Goal: Task Accomplishment & Management: Complete application form

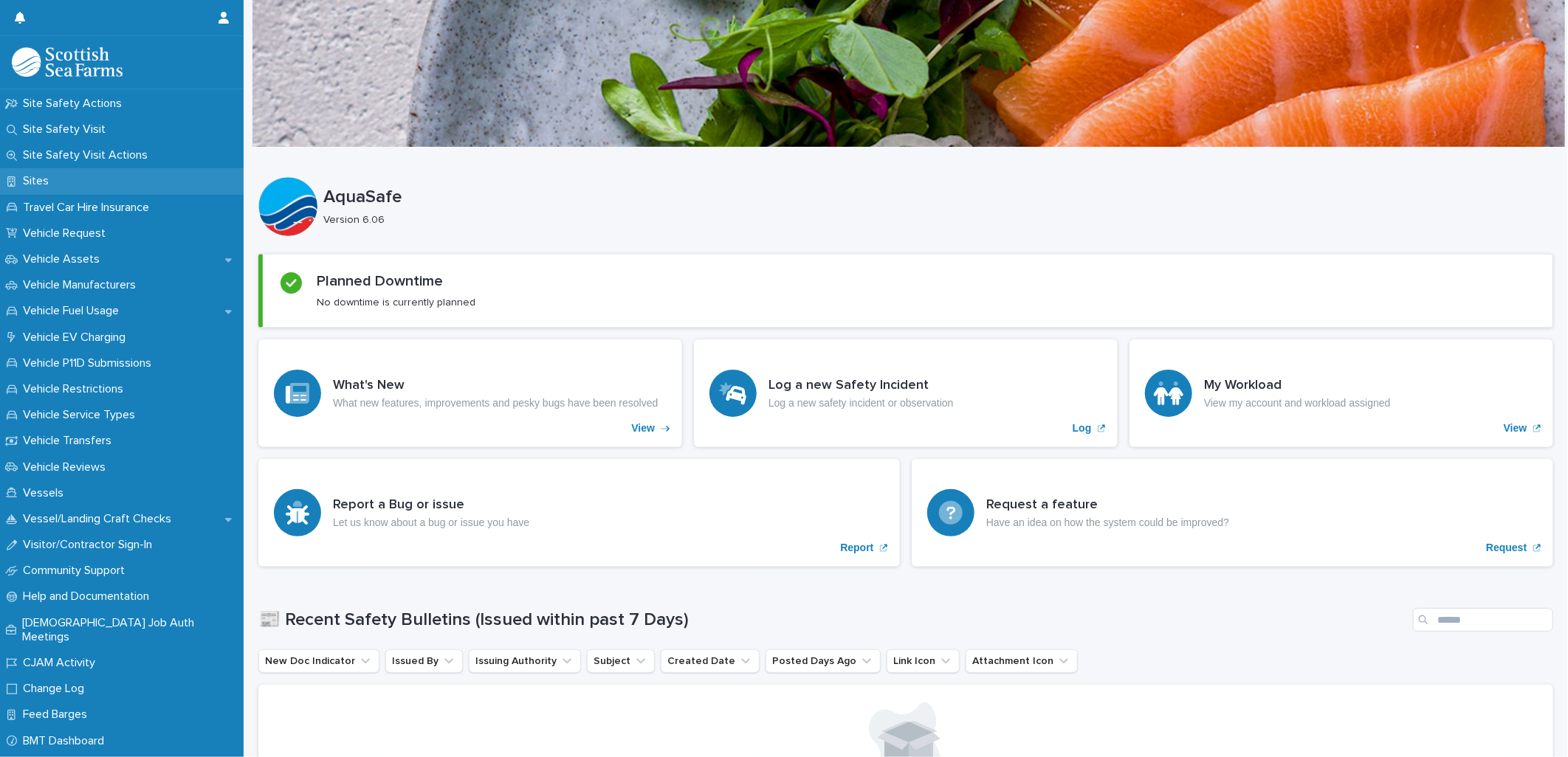
scroll to position [1044, 0]
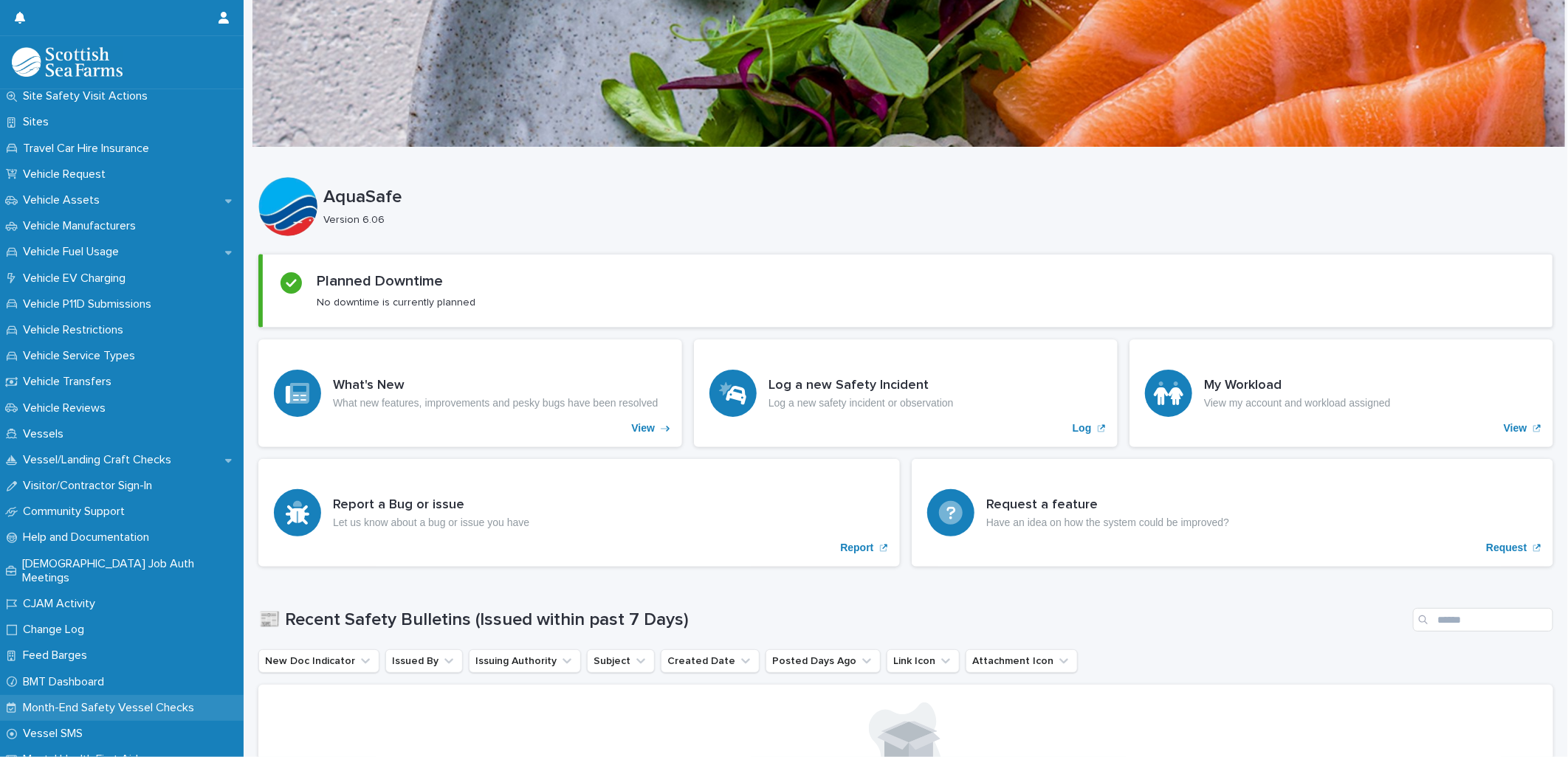
click at [94, 701] on p "Month-End Safety Vessel Checks" at bounding box center [111, 708] width 189 height 14
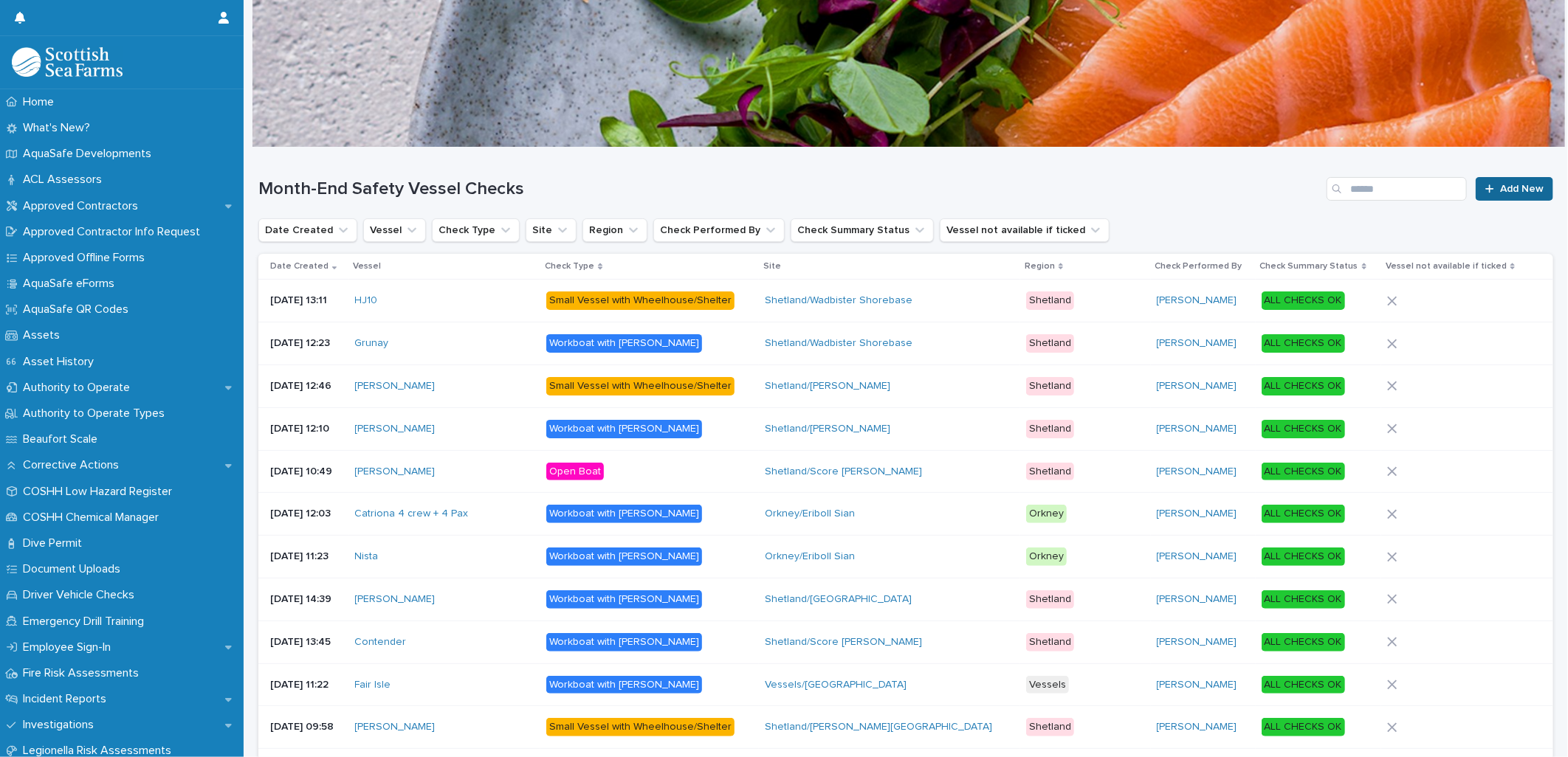
click at [1504, 190] on span "Add New" at bounding box center [1522, 189] width 44 height 10
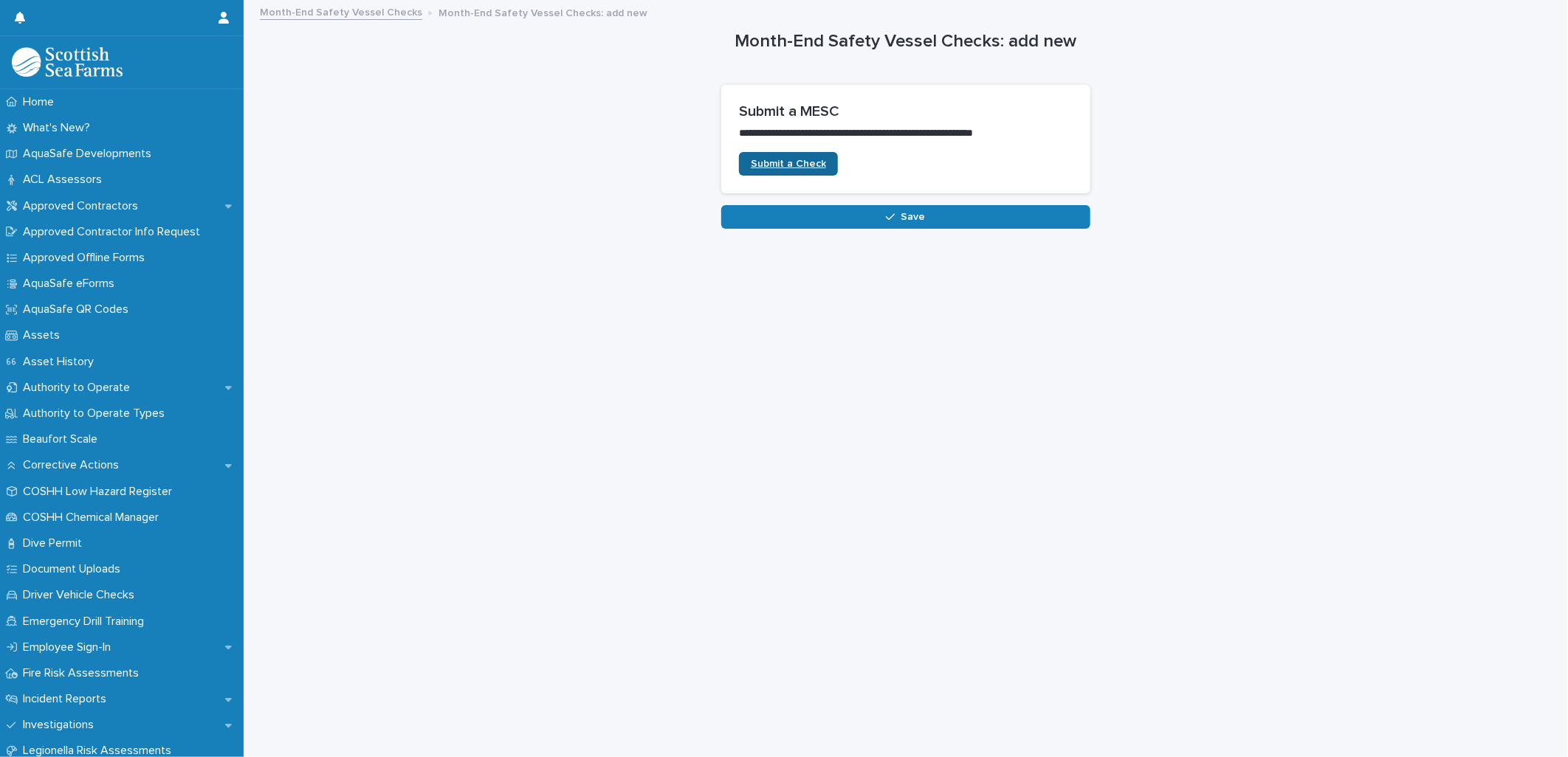
click at [788, 166] on span "Submit a Check" at bounding box center [788, 164] width 75 height 10
click at [805, 166] on span "Submit a Check" at bounding box center [788, 164] width 75 height 10
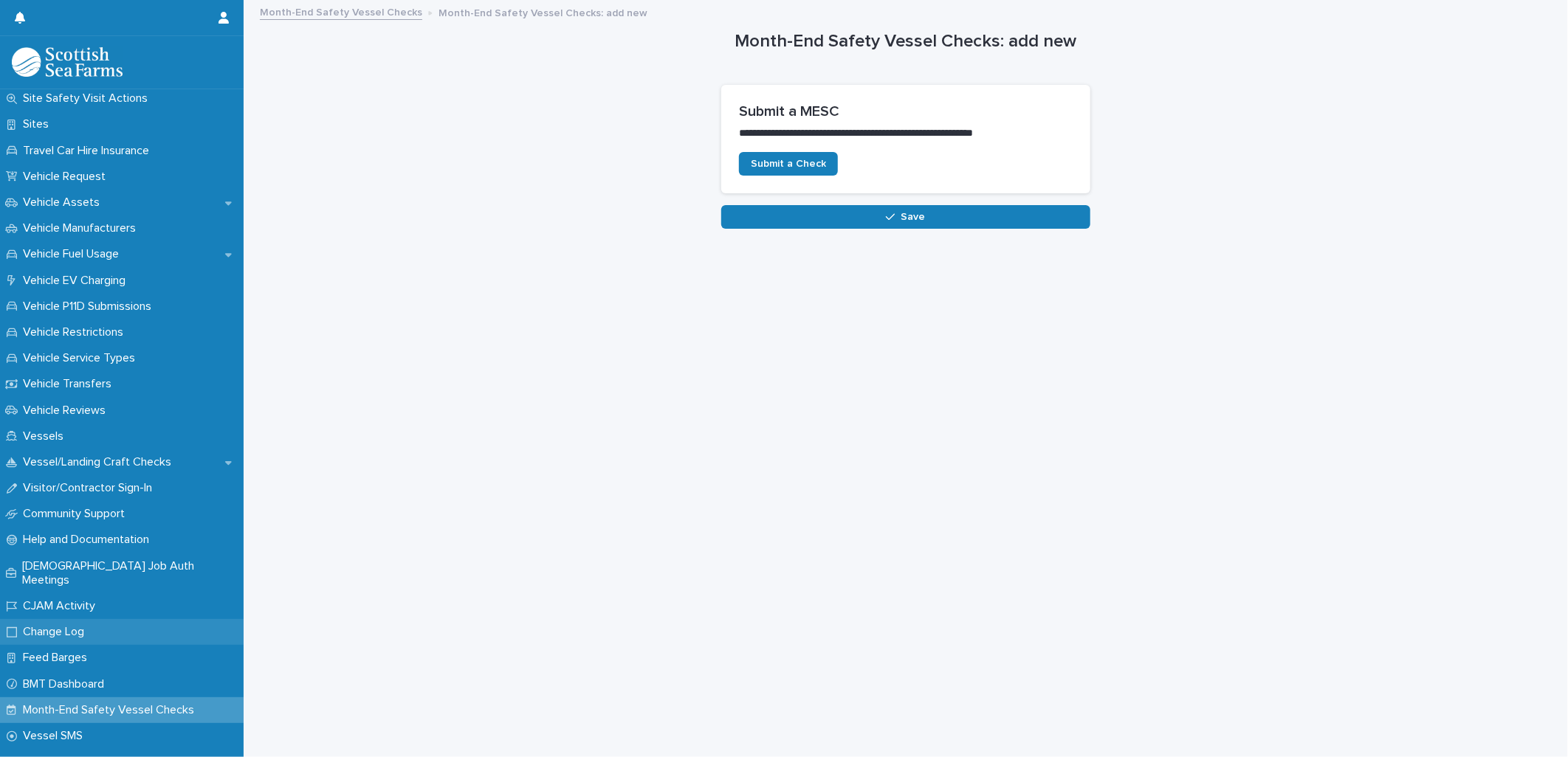
scroll to position [1044, 0]
click at [113, 701] on p "Month-End Safety Vessel Checks" at bounding box center [111, 708] width 189 height 14
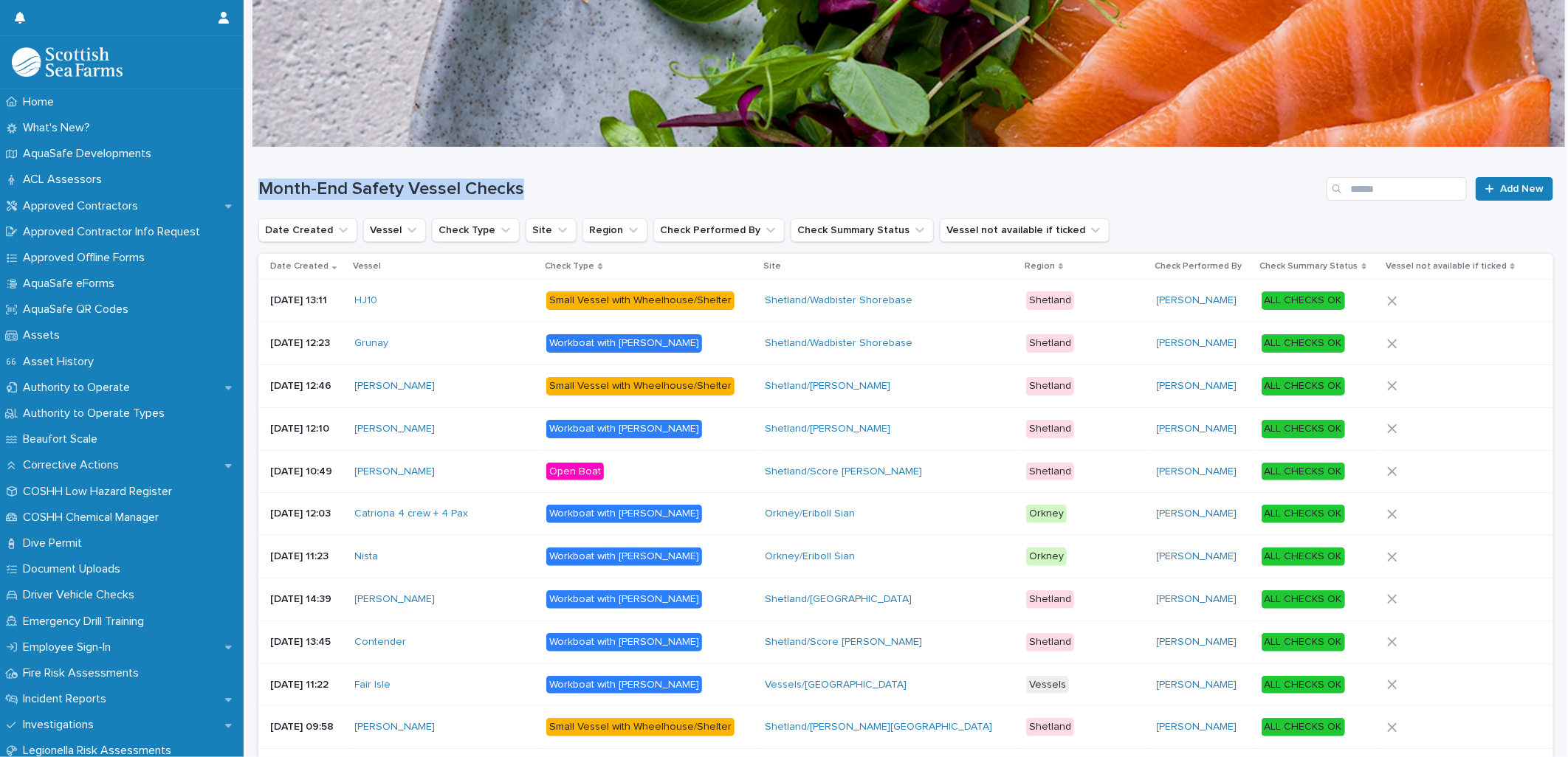
drag, startPoint x: 261, startPoint y: 186, endPoint x: 519, endPoint y: 193, distance: 258.1
click at [519, 193] on h1 "Month-End Safety Vessel Checks" at bounding box center [789, 189] width 1062 height 22
drag, startPoint x: 519, startPoint y: 193, endPoint x: 509, endPoint y: 189, distance: 10.8
copy h1 "Month-End Safety Vessel Checks"
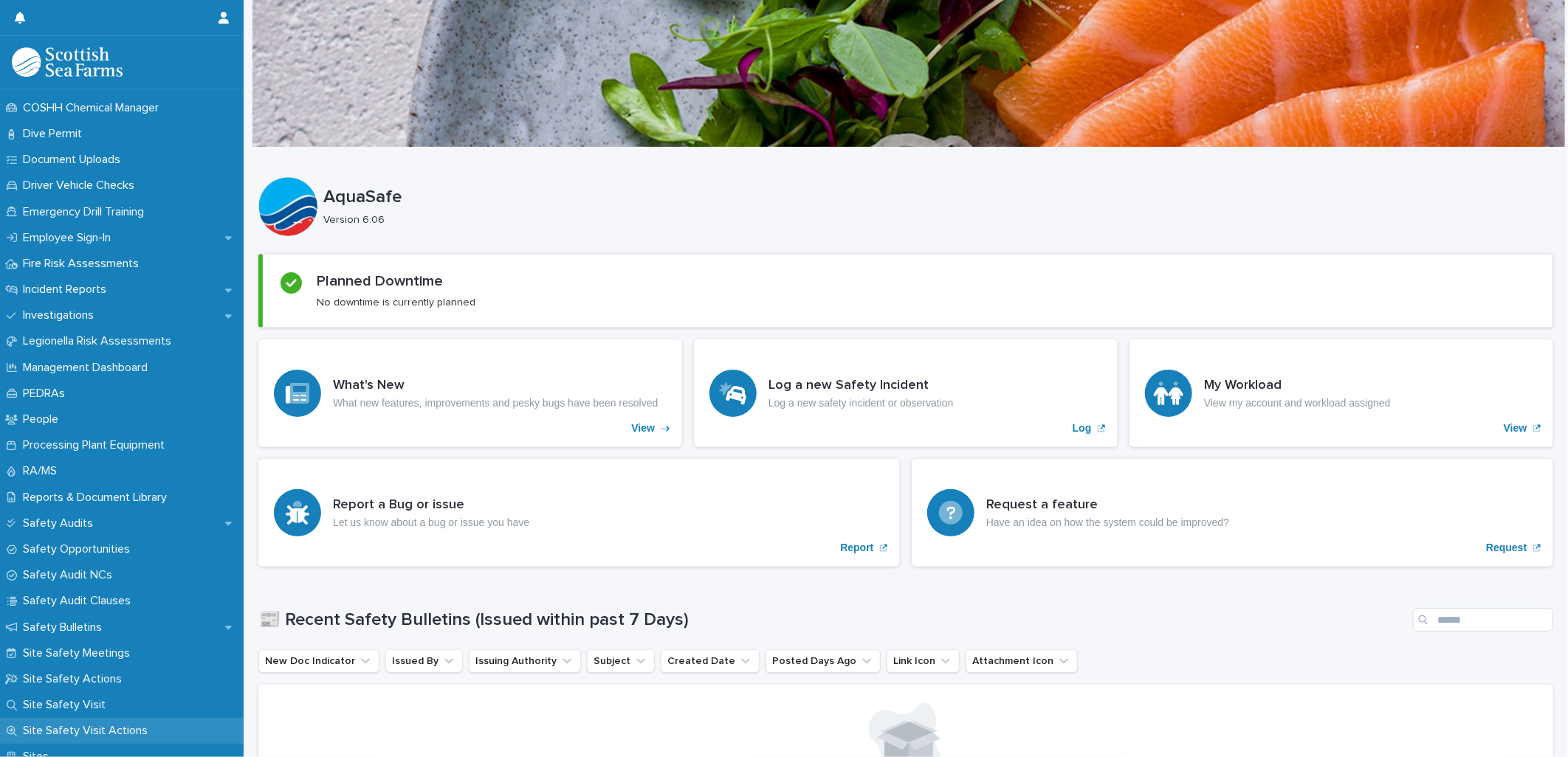
scroll to position [820, 0]
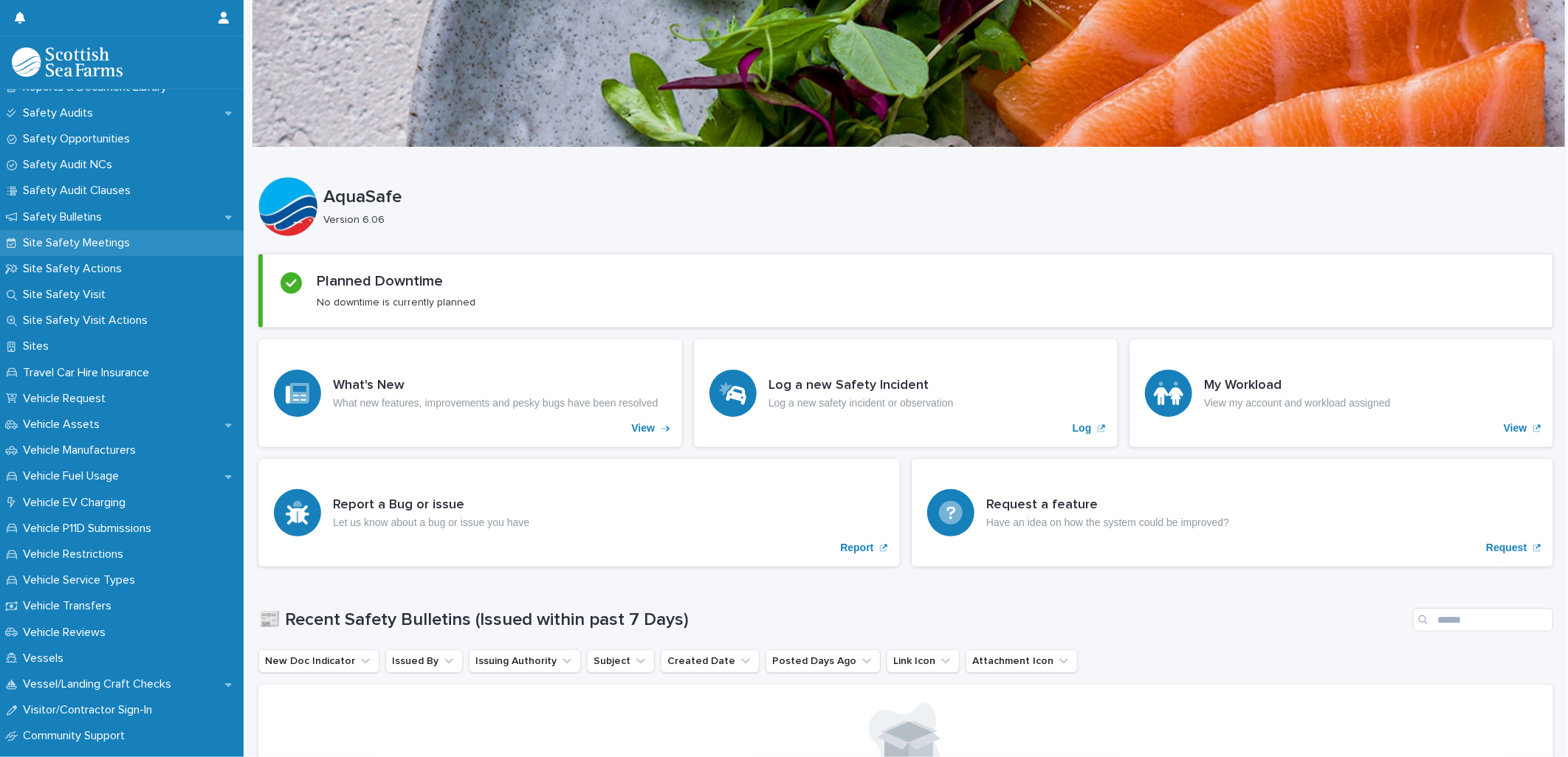
click at [109, 244] on p "Site Safety Meetings" at bounding box center [78, 243] width 125 height 14
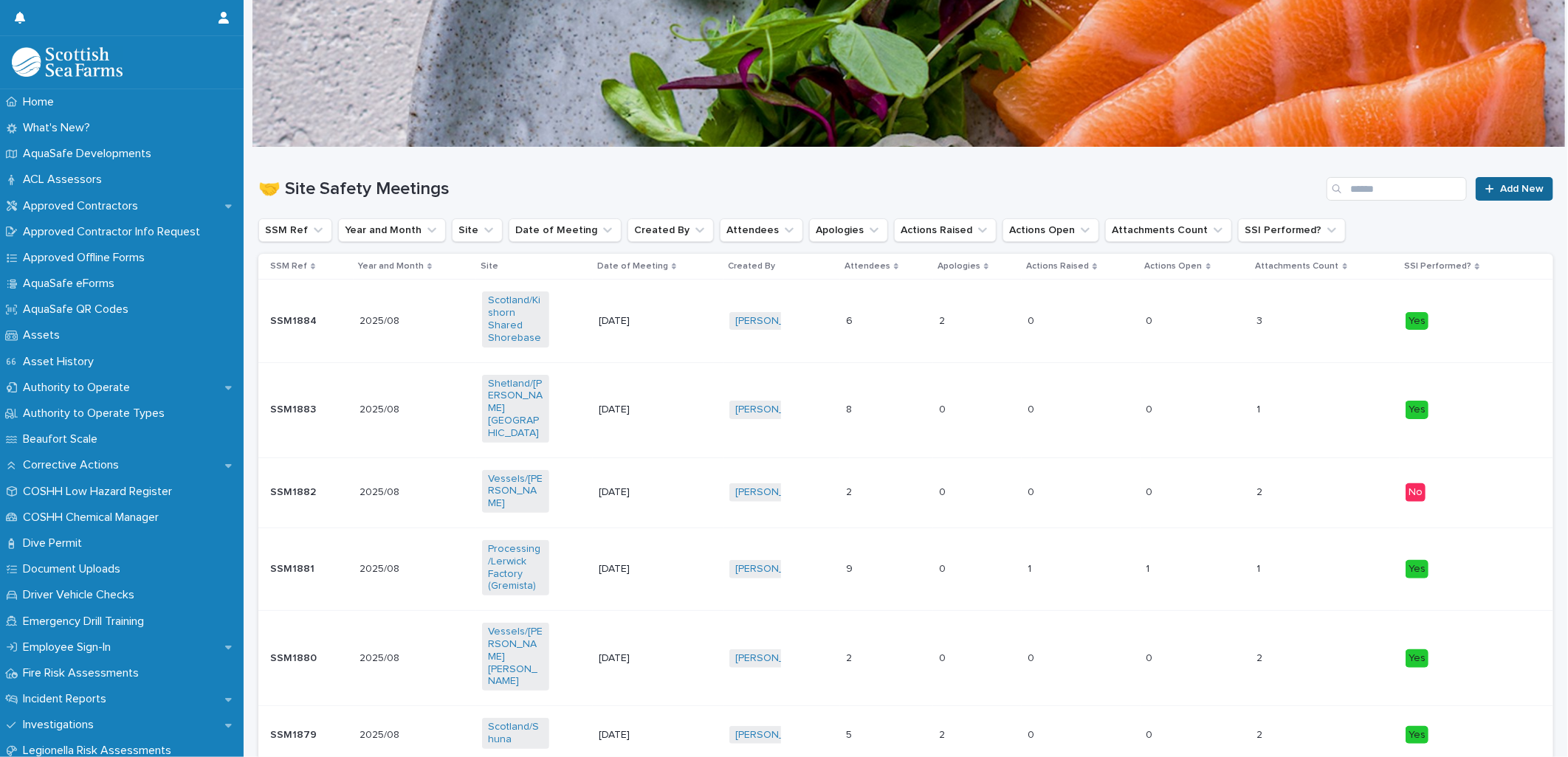
click at [1509, 190] on span "Add New" at bounding box center [1522, 189] width 44 height 10
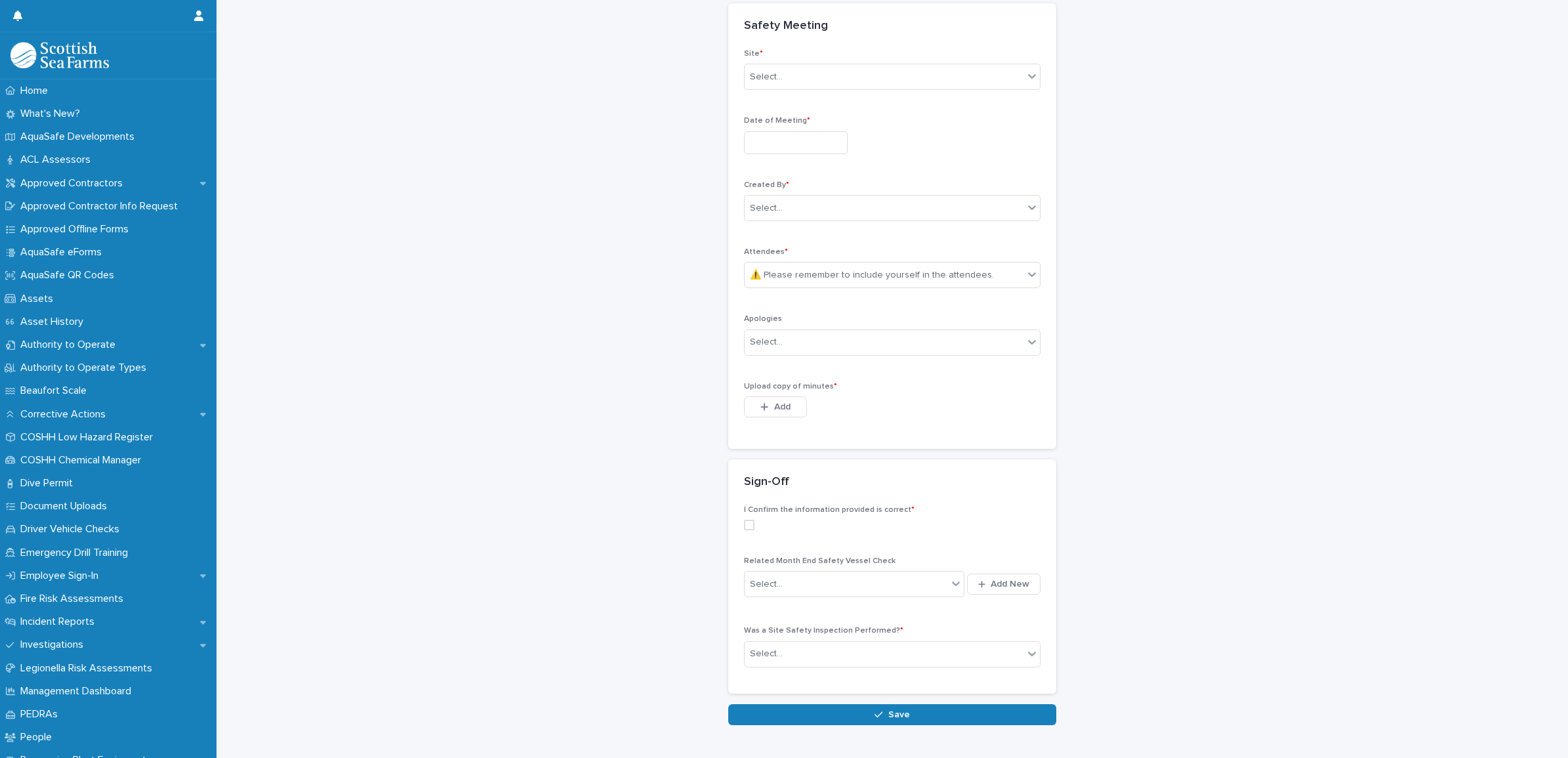
scroll to position [239, 0]
